Goal: Task Accomplishment & Management: Use online tool/utility

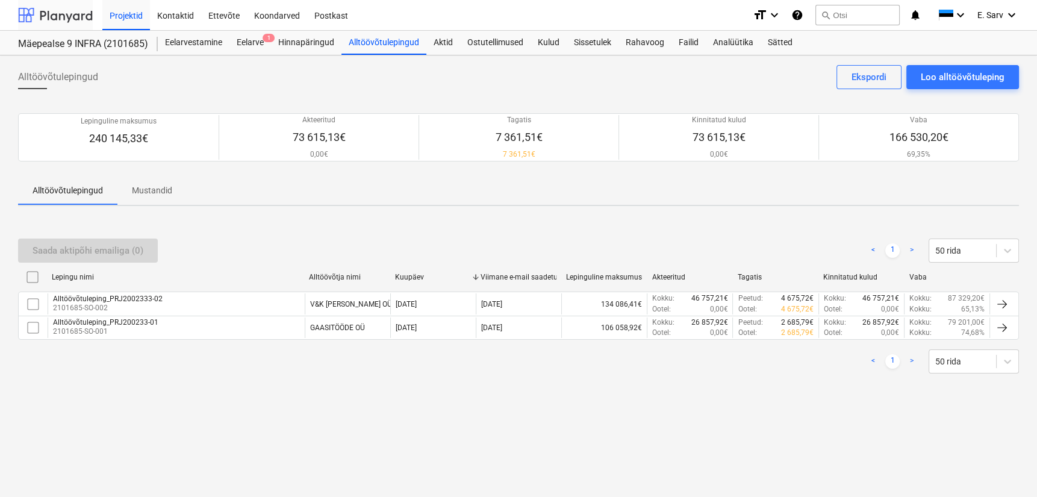
click at [54, 10] on div at bounding box center [55, 15] width 75 height 30
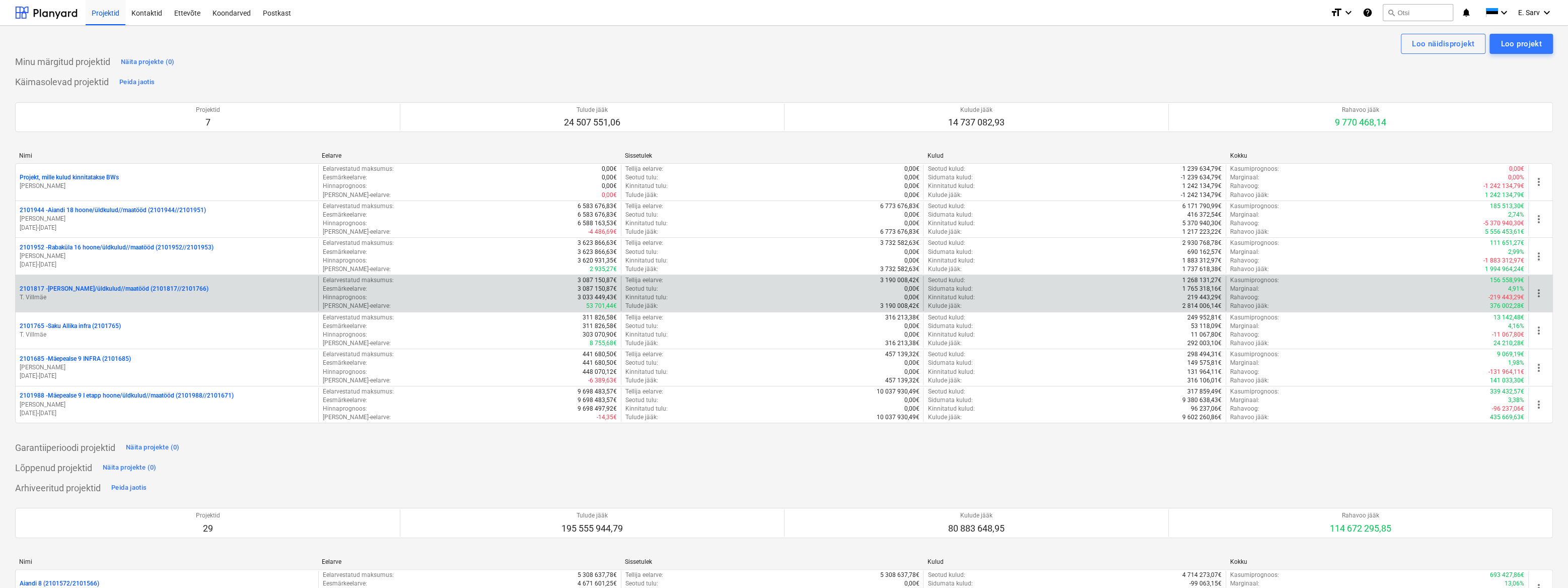
click at [85, 281] on div "2101817 - [PERSON_NAME]/üldkulud//maatööd (2101817//2101766) T. [GEOGRAPHIC_DAT…" at bounding box center [167, 294] width 303 height 35
click at [87, 290] on p "2101817 - [PERSON_NAME]/üldkulud//maatööd (2101817//2101766)" at bounding box center [114, 289] width 189 height 8
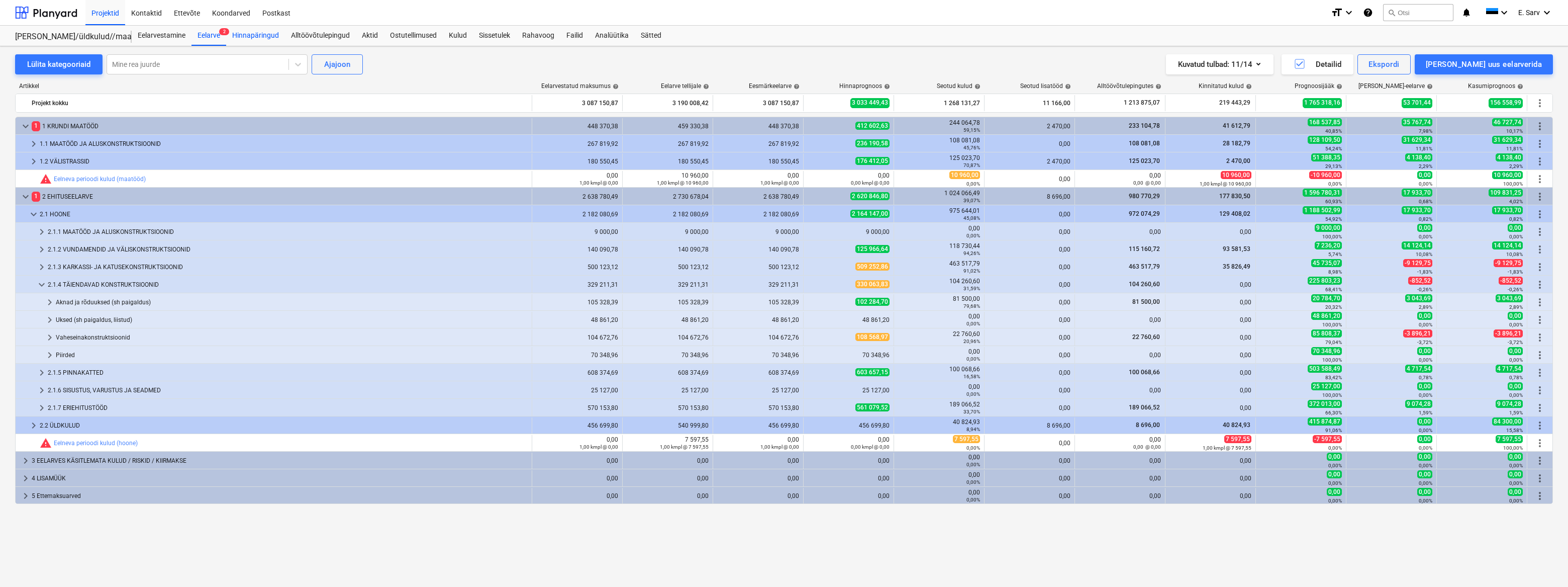
click at [250, 38] on div "Hinnapäringud" at bounding box center [255, 36] width 58 height 20
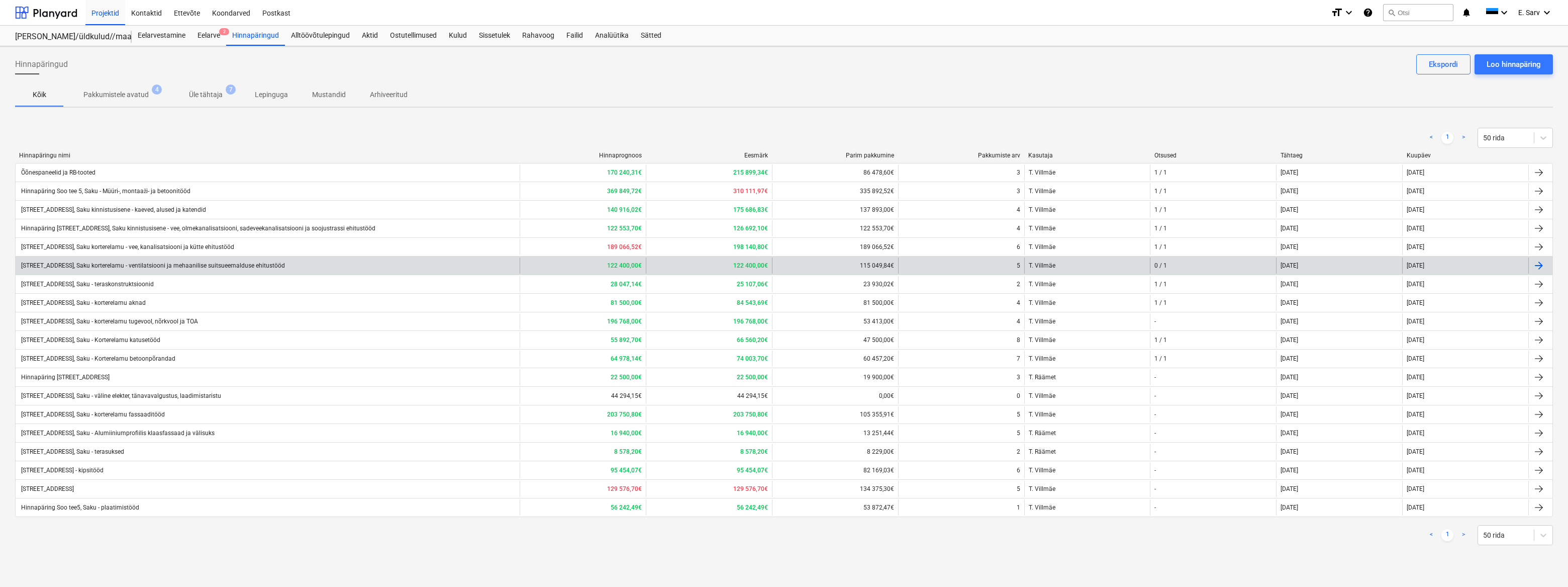
click at [205, 266] on div "[STREET_ADDRESS], Saku korterelamu - ventilatsiooni ja mehaanilise suitsueemald…" at bounding box center [152, 266] width 265 height 7
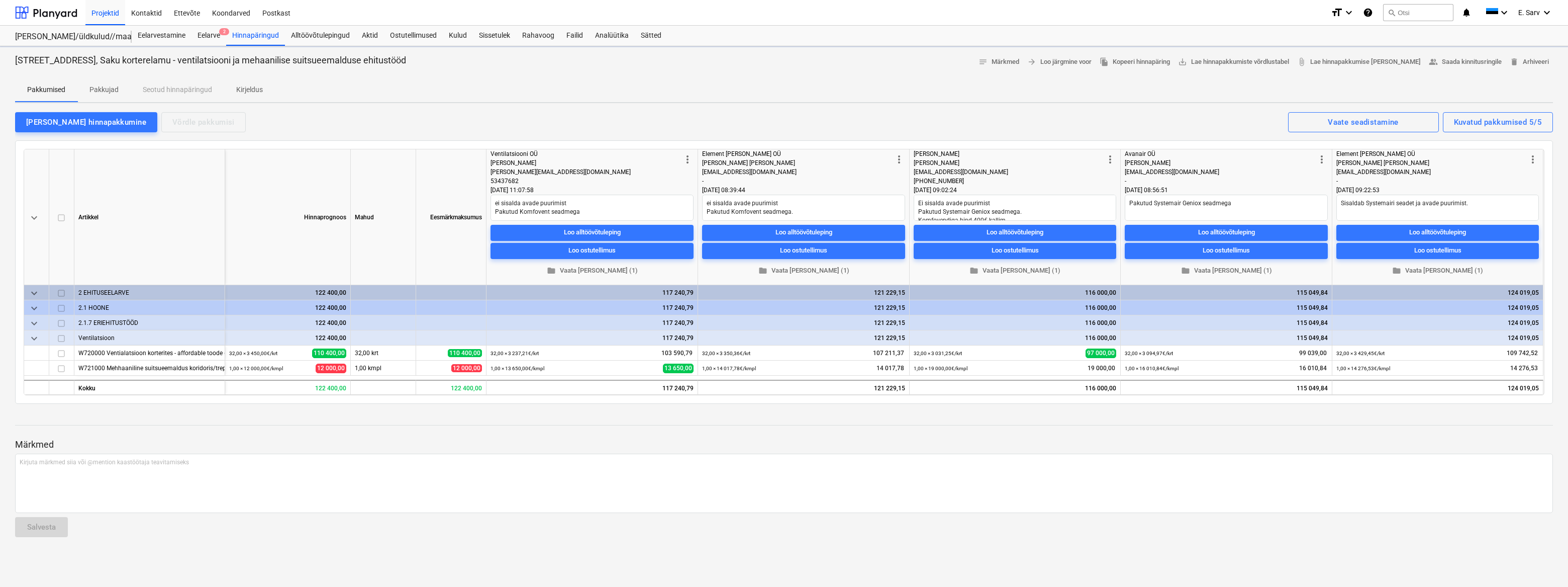
type textarea "x"
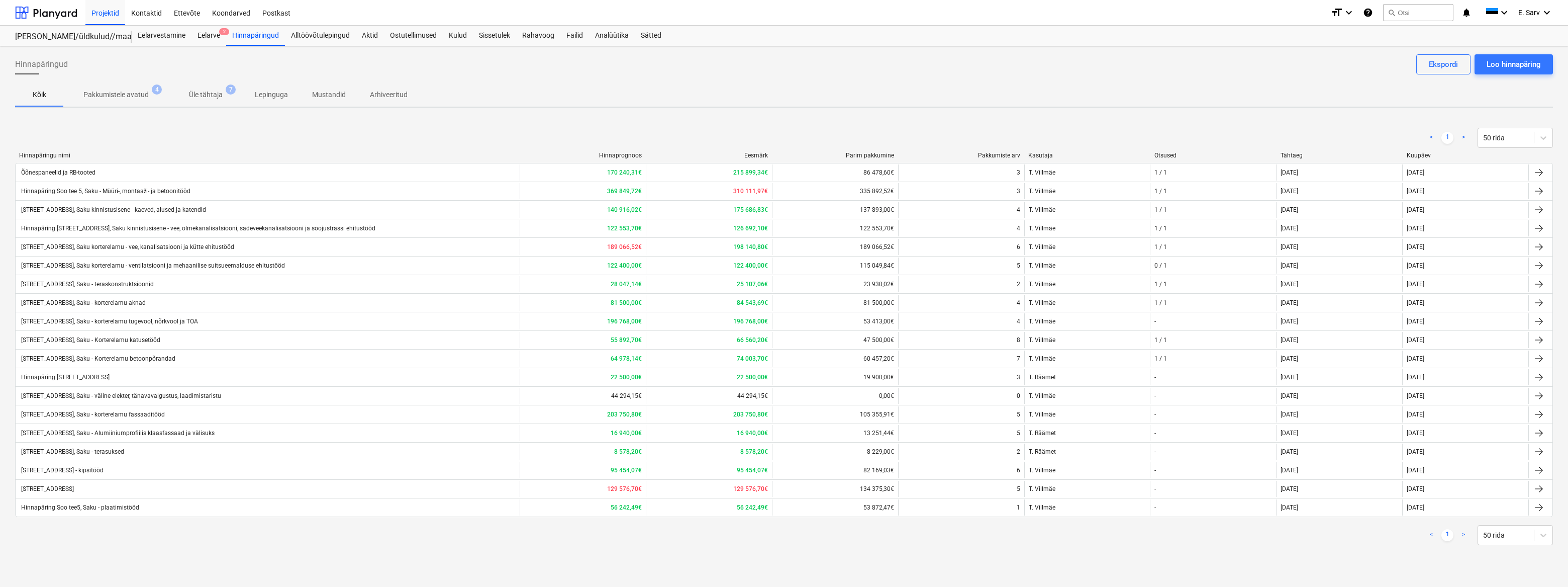
click at [196, 93] on p "Üle tähtaja" at bounding box center [205, 94] width 33 height 11
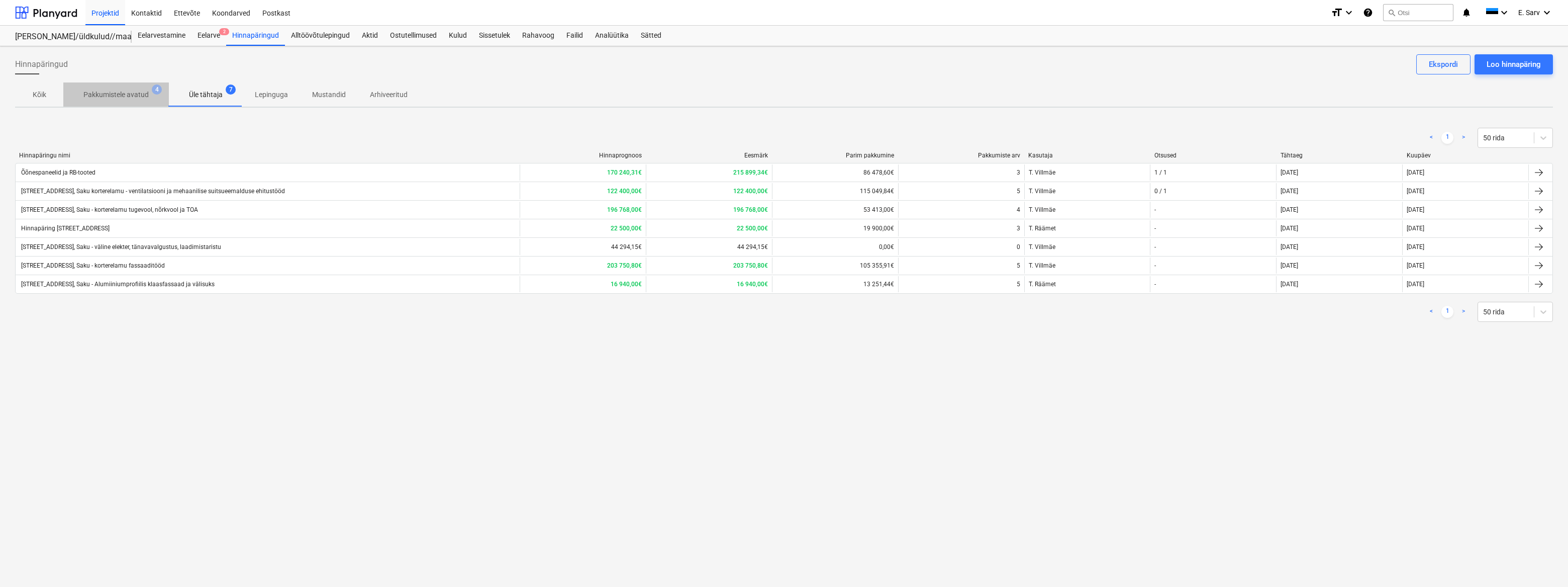
click at [147, 94] on p "Pakkumistele avatud" at bounding box center [116, 94] width 65 height 11
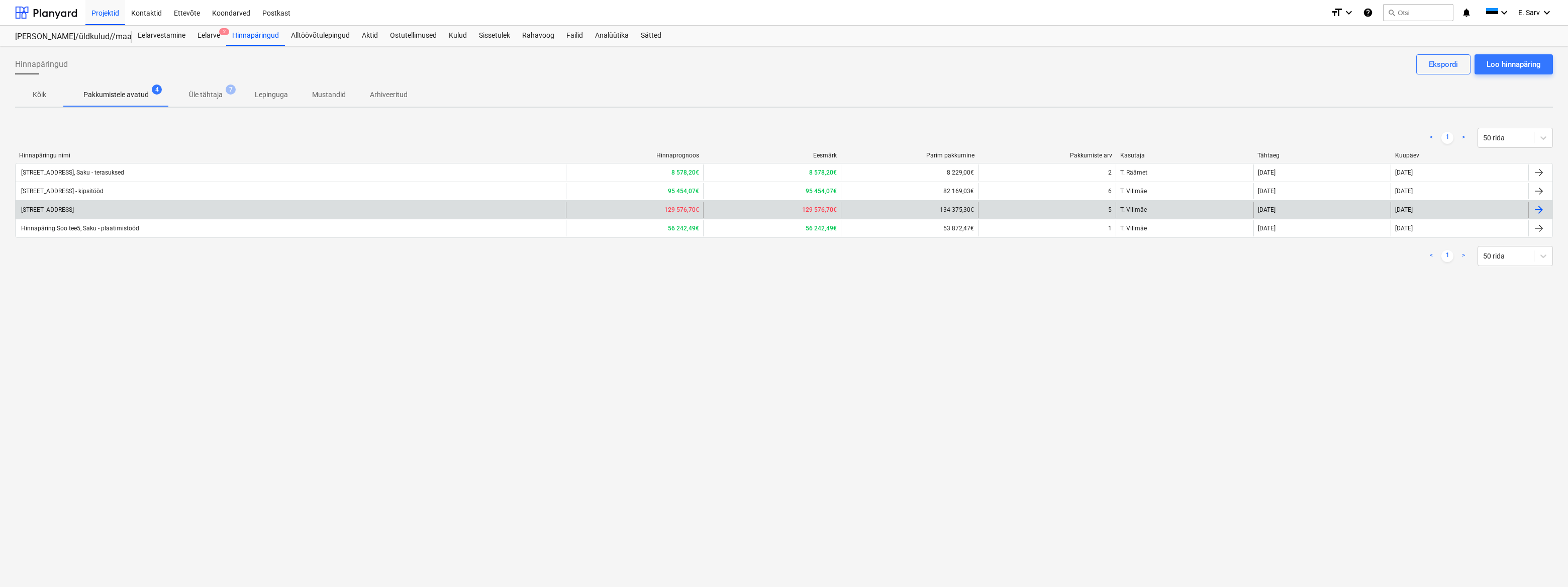
click at [74, 210] on div "[STREET_ADDRESS]" at bounding box center [46, 210] width 54 height 7
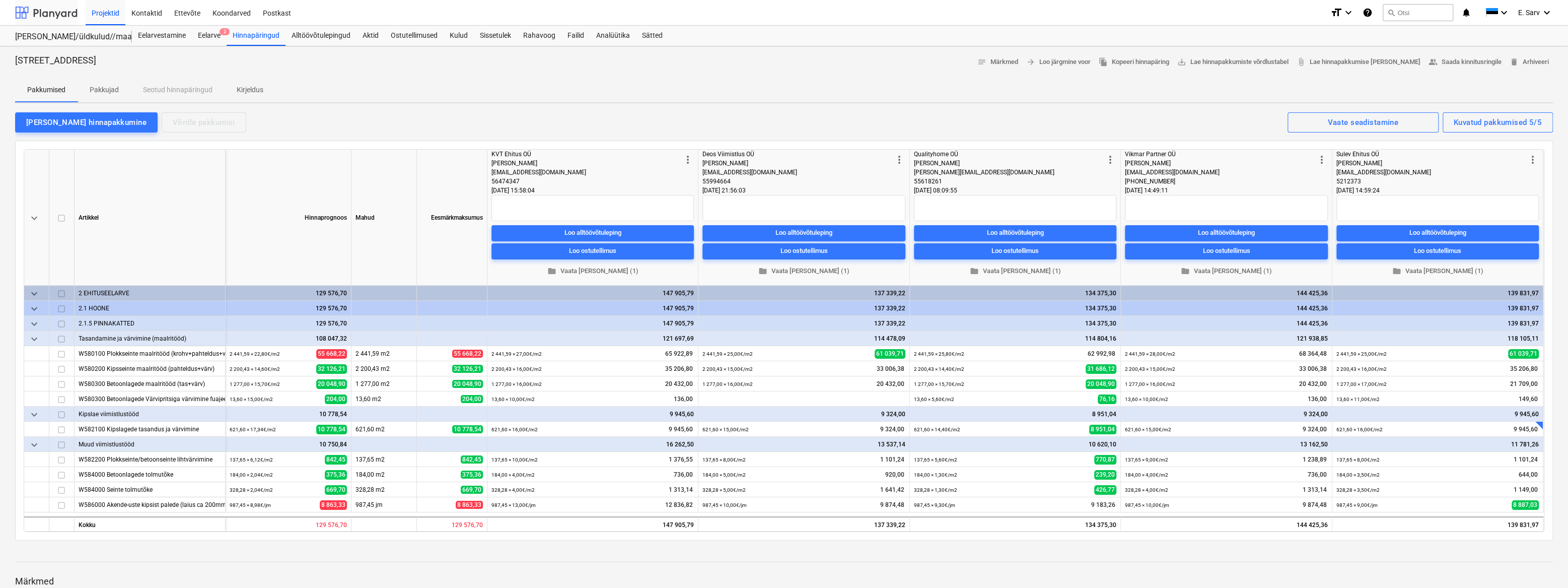
click at [38, 17] on div at bounding box center [46, 13] width 63 height 25
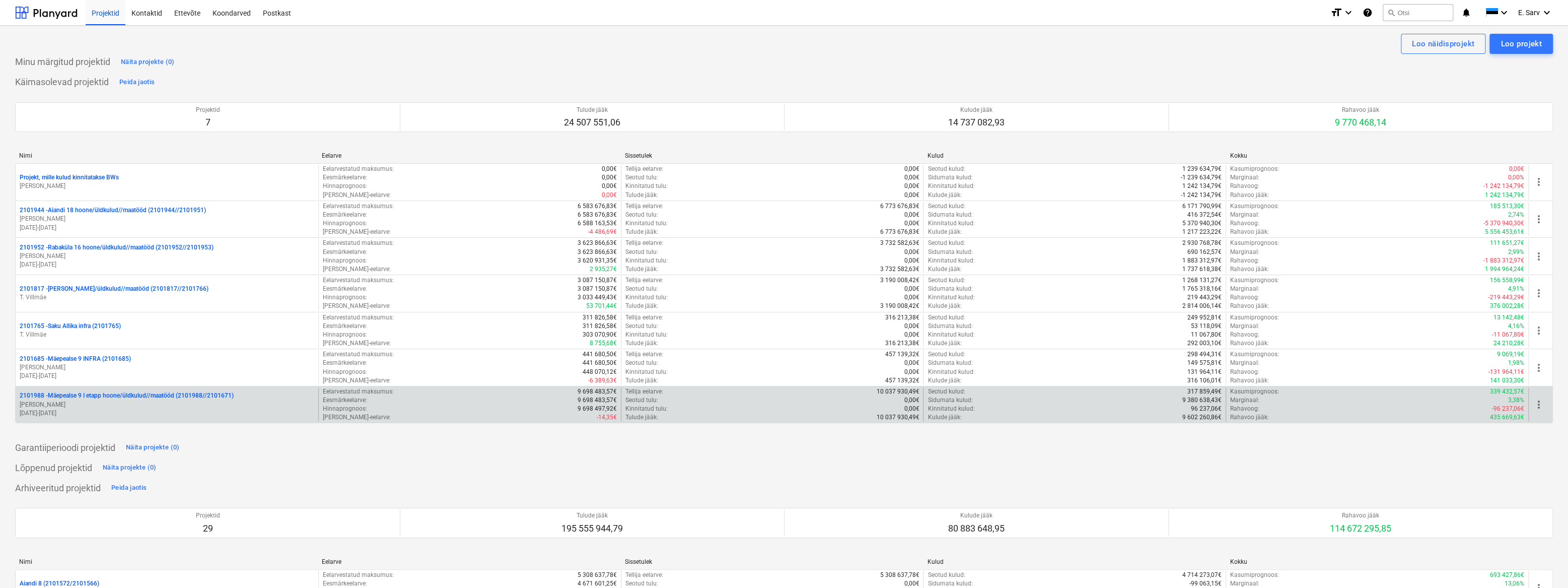
click at [144, 396] on p "2101988 - Mäepealse 9 I etapp hoone/üldkulud//maatööd (2101988//2101671)" at bounding box center [126, 396] width 214 height 8
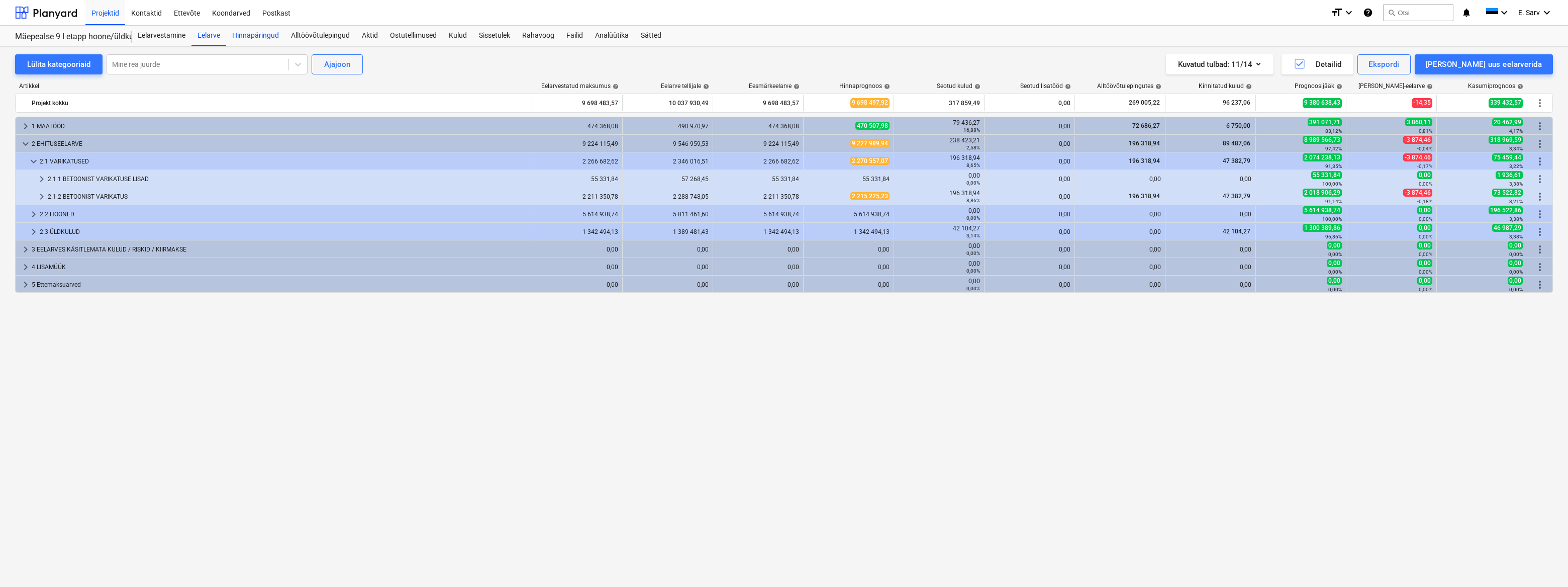
click at [252, 33] on div "Hinnapäringud" at bounding box center [255, 36] width 58 height 20
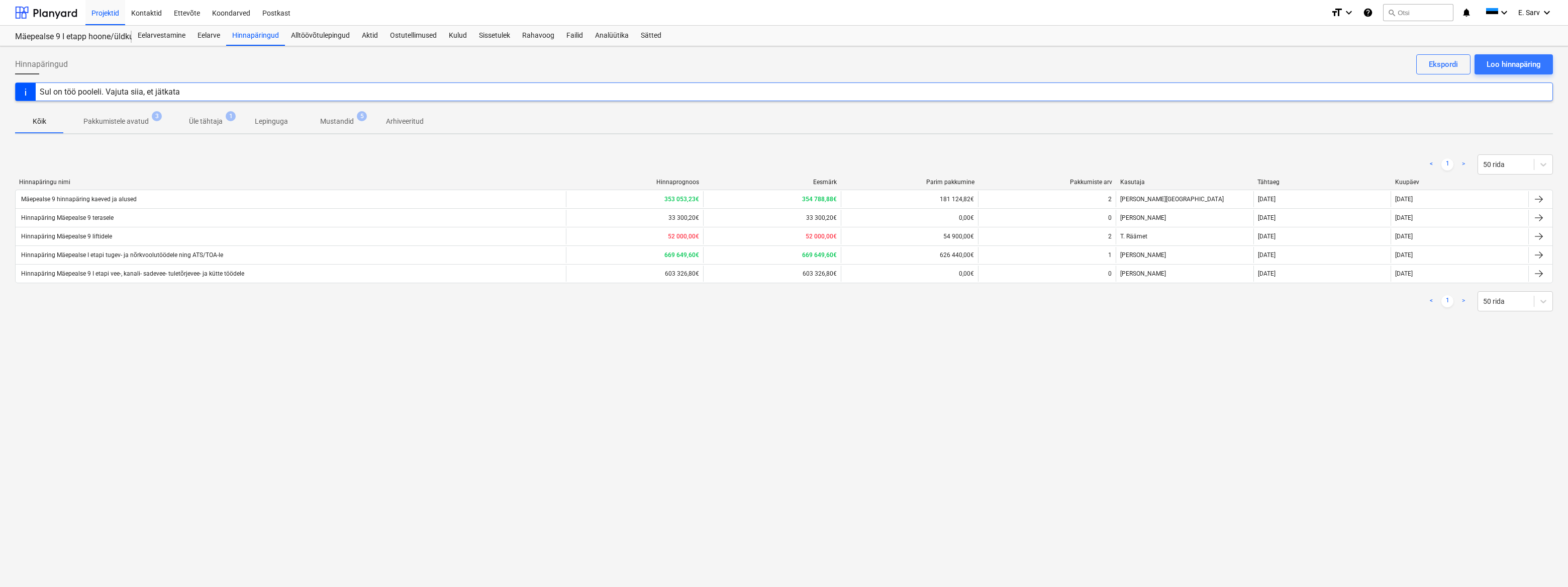
click at [865, 414] on div "Hinnapäringud Loo hinnapäring Ekspordi Sul on töö pooleli. Vajuta siia, et jätk…" at bounding box center [784, 316] width 1568 height 540
